Goal: Answer question/provide support

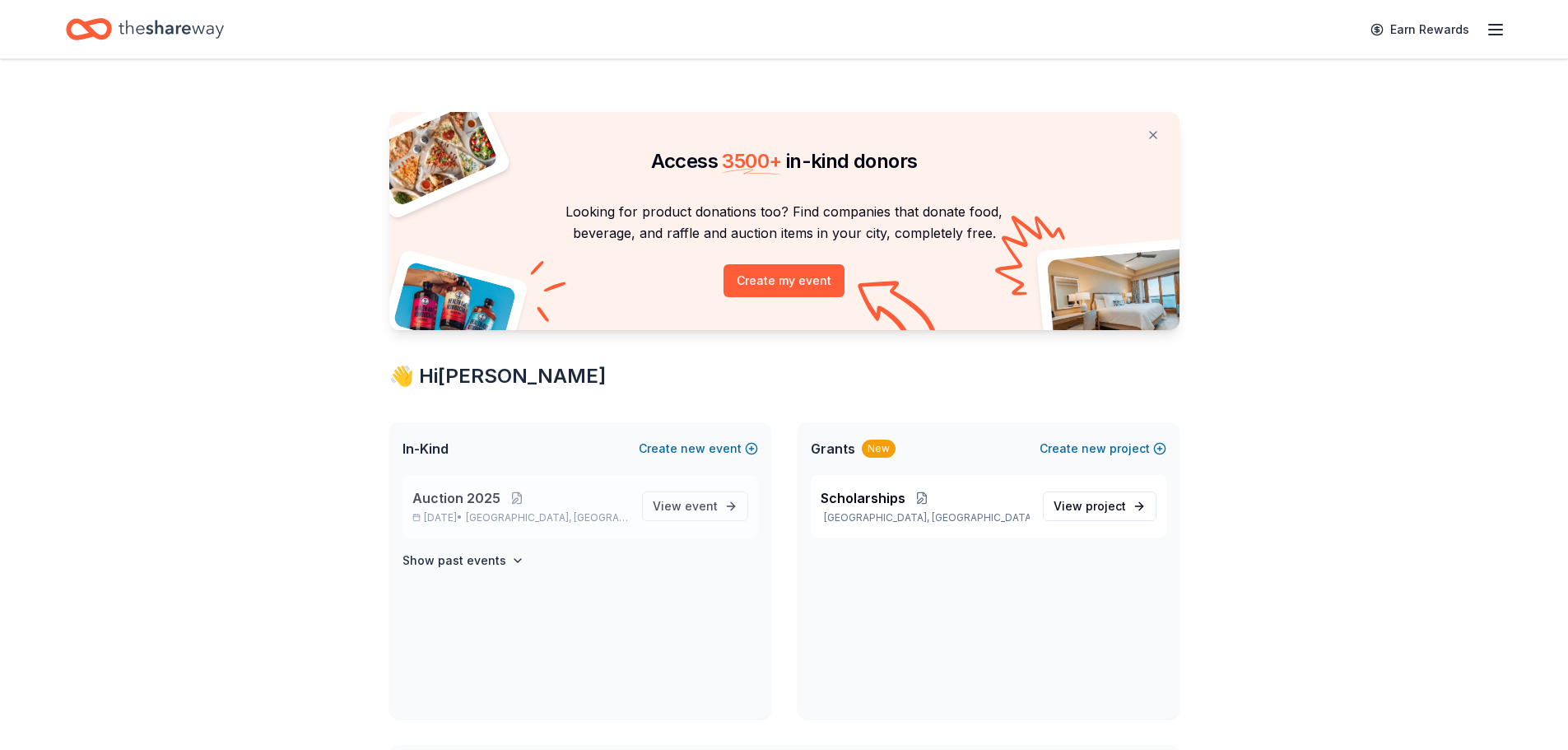
click at [455, 500] on span "Auction 2025" at bounding box center [456, 498] width 88 height 20
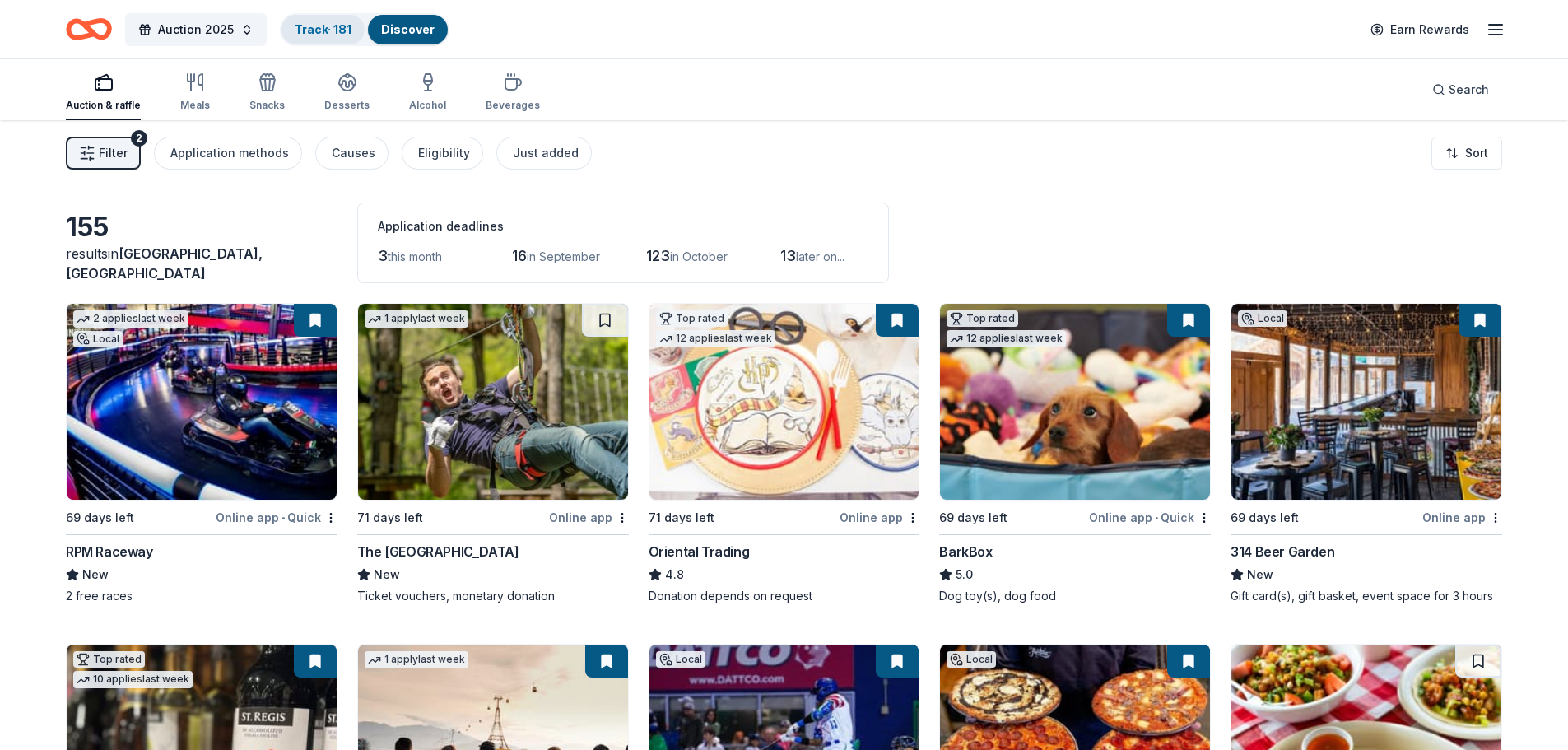
click at [329, 31] on link "Track · 181" at bounding box center [323, 29] width 57 height 14
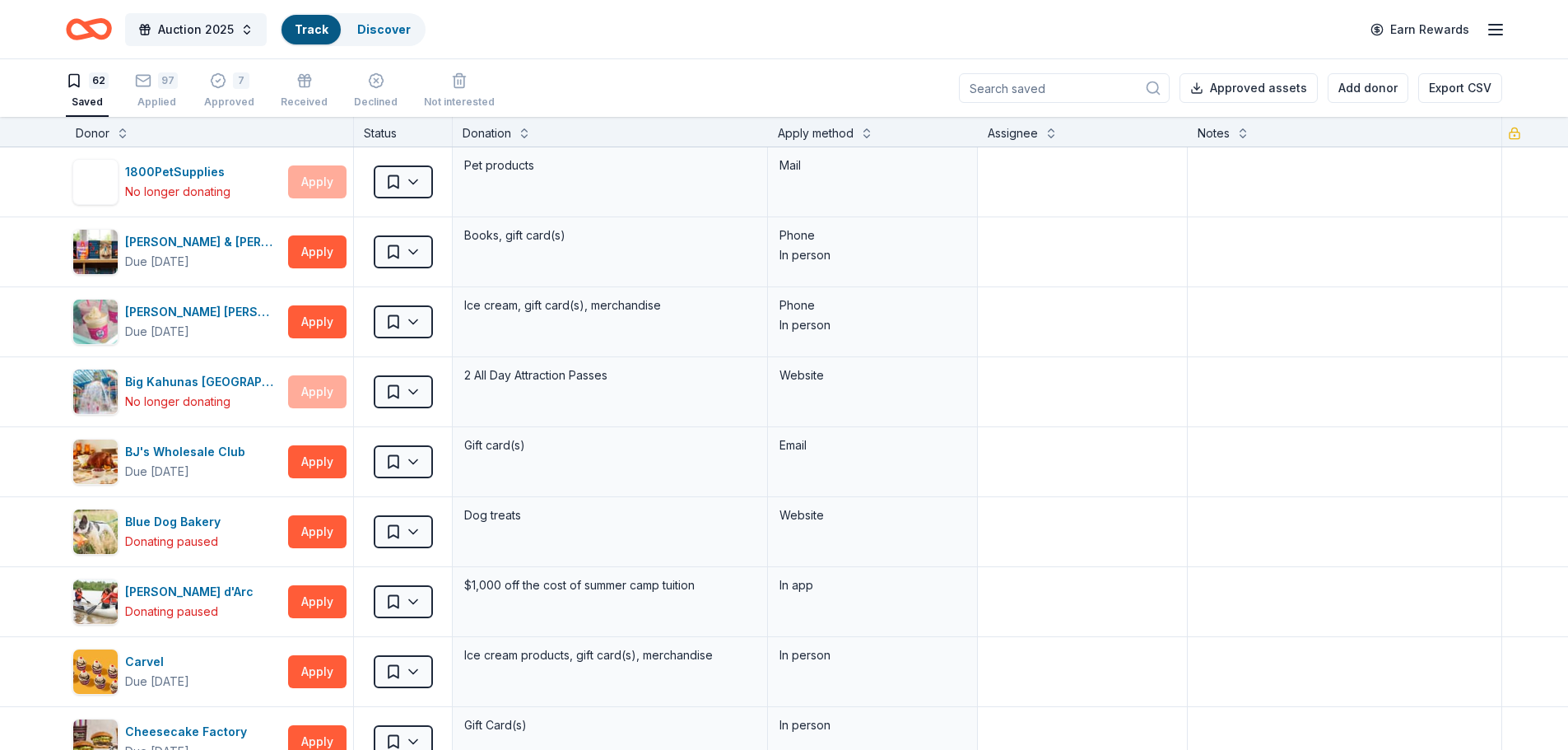
scroll to position [1, 0]
click at [150, 80] on icon "button" at bounding box center [143, 79] width 17 height 17
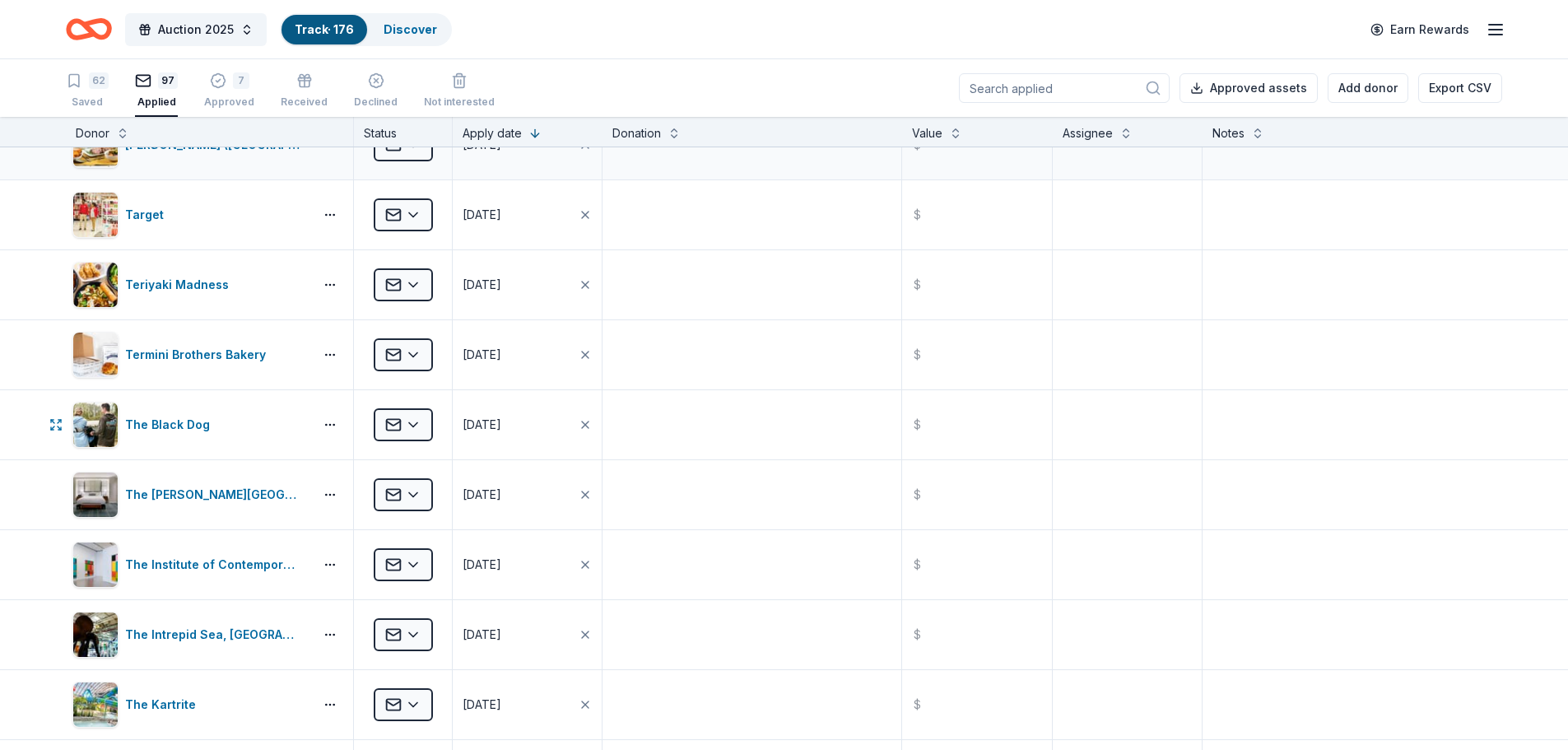
scroll to position [329, 0]
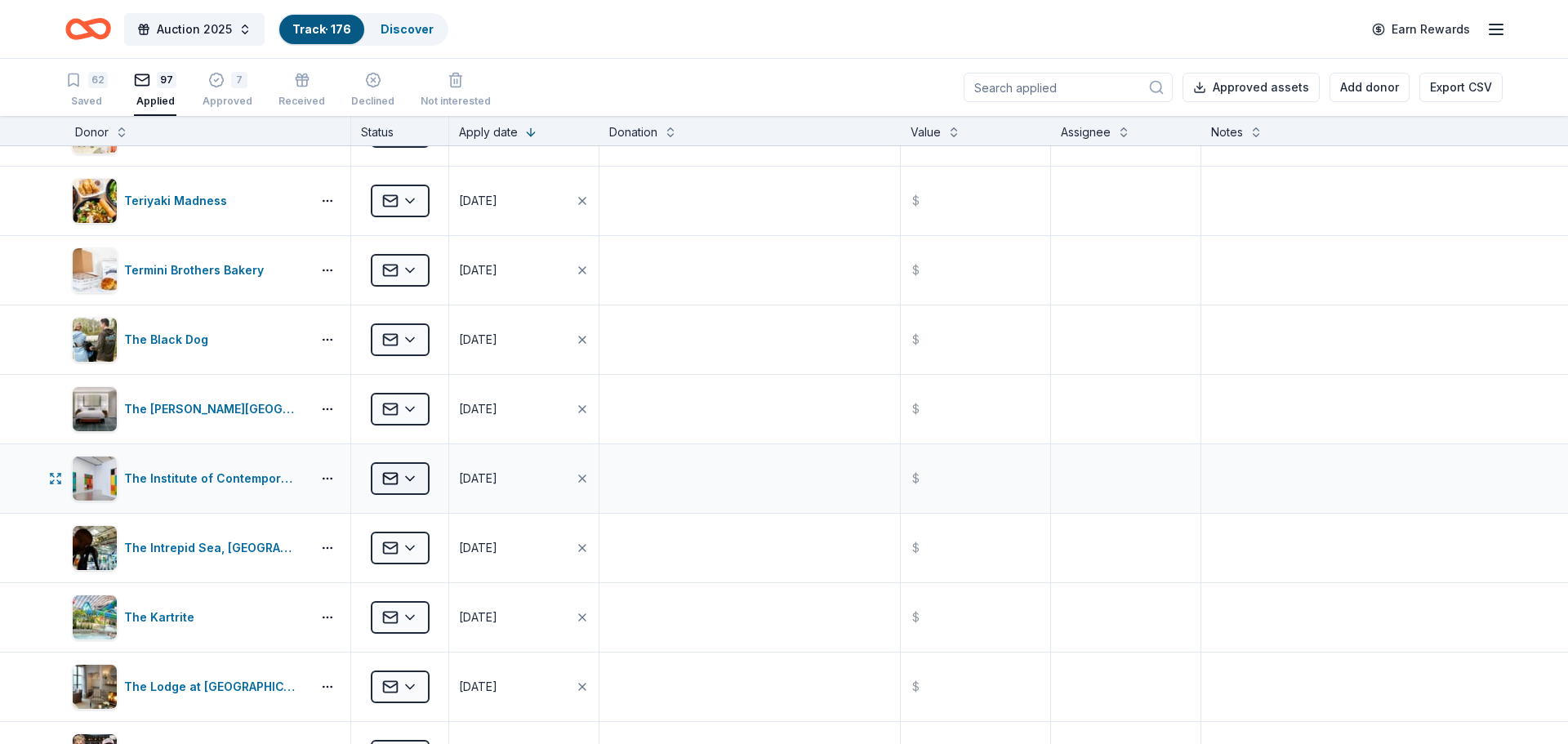
click at [417, 478] on html "Auction 2025 Track · 176 Discover Earn Rewards 62 Saved 97 Applied 7 Approved R…" at bounding box center [784, 372] width 1568 height 744
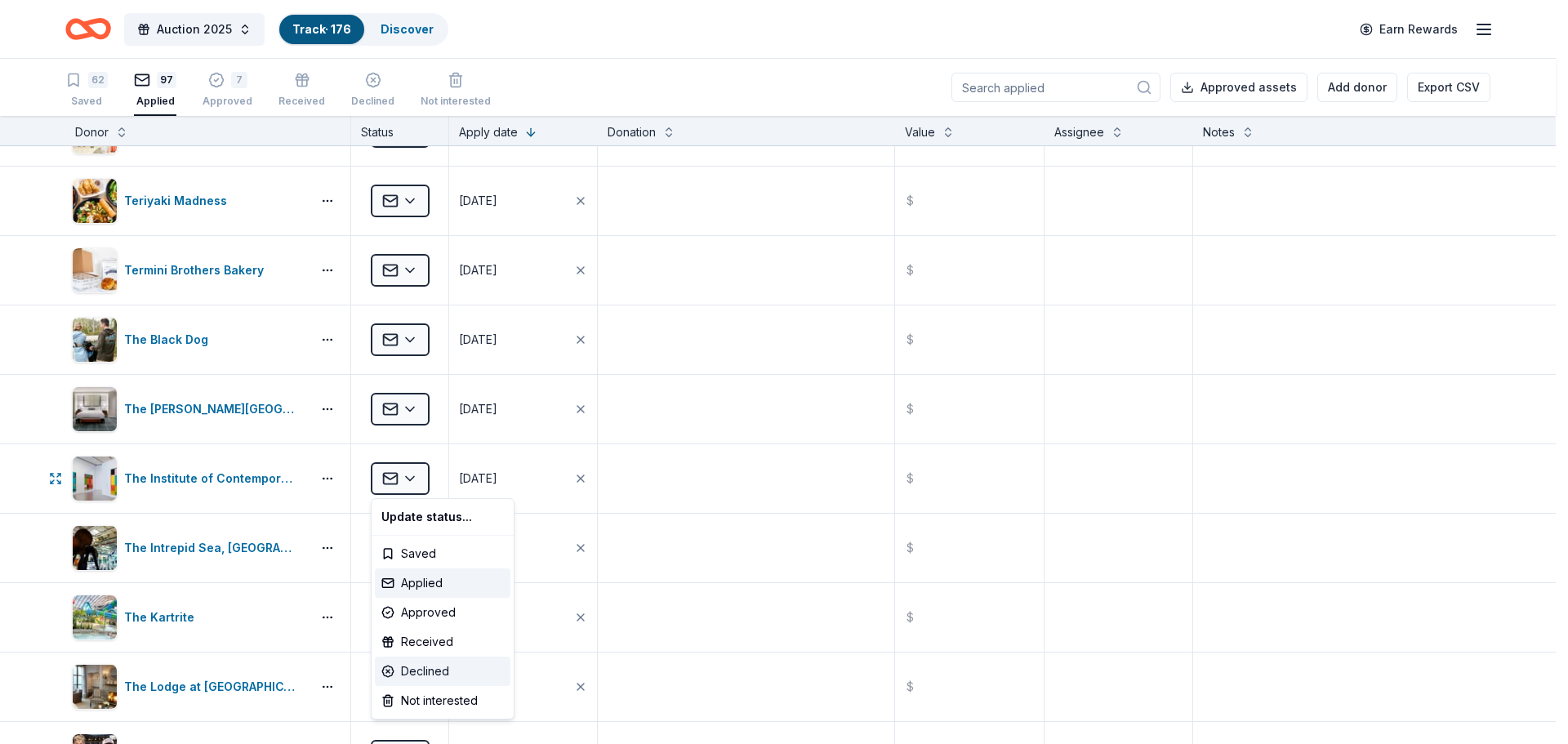
click at [426, 668] on div "Declined" at bounding box center [443, 671] width 136 height 29
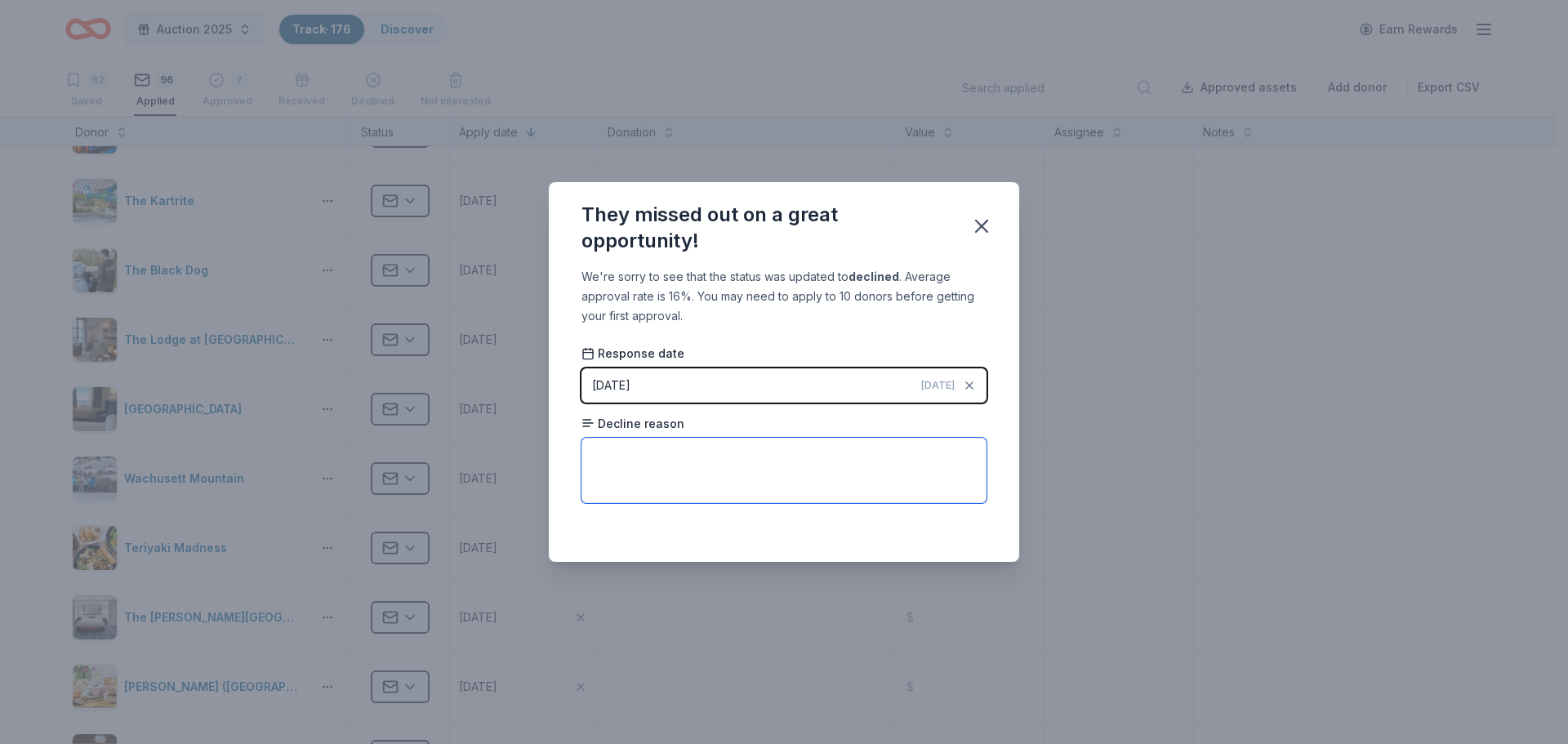
click at [652, 455] on textarea at bounding box center [784, 470] width 405 height 65
click at [842, 451] on textarea "Said we weren't a 501(c)3 even tho I had provdided a copy of the certificate wi…" at bounding box center [784, 470] width 405 height 65
click at [780, 455] on textarea "Said we weren't a 501(c)3 even tho I had provided a copy of the certificate wit…" at bounding box center [784, 470] width 405 height 65
type textarea "Said we weren't a 501(c)3 even though I had provided a copy of the certificate …"
click at [991, 222] on icon "button" at bounding box center [982, 227] width 23 height 23
